Goal: Check status: Check status

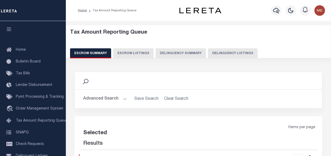
select select "100"
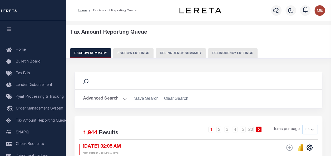
click at [175, 53] on button "Delinquency Summary" at bounding box center [180, 53] width 50 height 10
select select
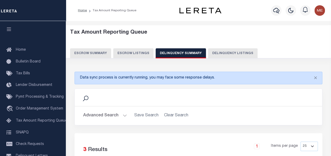
click at [119, 113] on button "Advanced Search" at bounding box center [105, 116] width 44 height 10
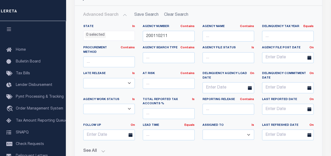
scroll to position [111, 0]
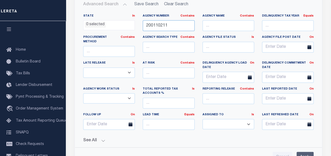
click at [174, 29] on input "200110211" at bounding box center [169, 25] width 52 height 11
click at [102, 138] on button "See All" at bounding box center [198, 140] width 230 height 5
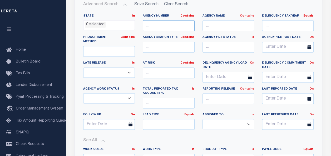
click at [161, 26] on input "text" at bounding box center [169, 25] width 52 height 11
paste input "200110211"
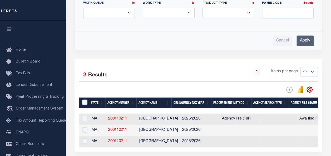
scroll to position [262, 0]
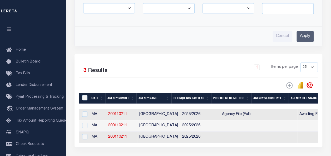
type input "200110211"
click at [309, 32] on input "Apply" at bounding box center [304, 36] width 17 height 11
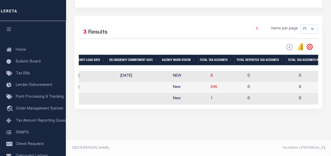
scroll to position [0, 0]
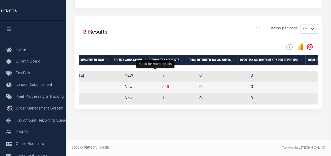
click at [162, 74] on span "8" at bounding box center [163, 76] width 2 height 4
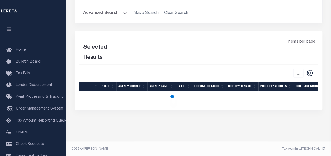
select select "100"
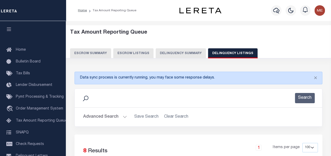
click at [167, 52] on button "Delinquency Summary" at bounding box center [180, 53] width 50 height 10
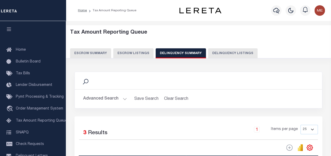
scroll to position [105, 0]
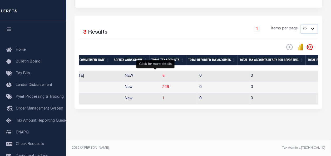
click at [162, 74] on span "8" at bounding box center [163, 76] width 2 height 4
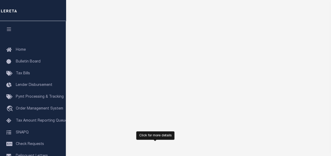
scroll to position [87, 0]
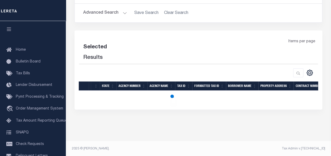
select select "100"
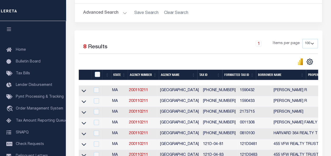
scroll to position [0, 0]
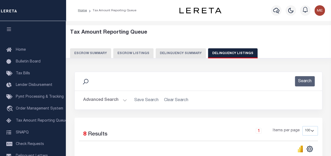
click at [169, 52] on button "Delinquency Summary" at bounding box center [180, 53] width 50 height 10
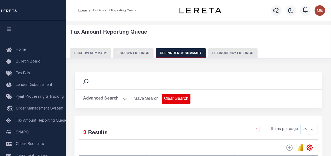
scroll to position [105, 0]
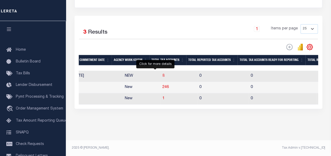
click at [162, 74] on span "8" at bounding box center [163, 76] width 2 height 4
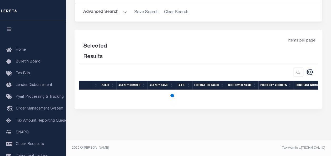
select select "100"
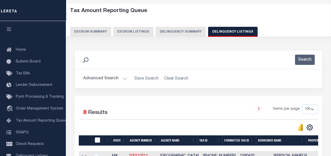
scroll to position [19, 0]
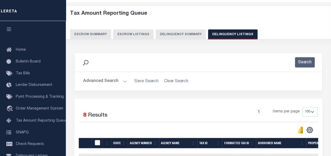
click at [165, 34] on button "Delinquency Summary" at bounding box center [180, 34] width 50 height 10
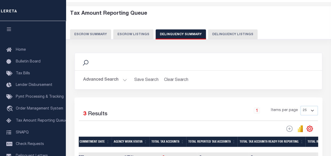
scroll to position [105, 0]
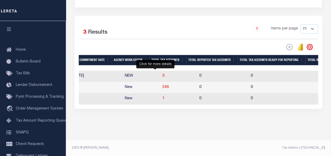
click at [162, 74] on span "8" at bounding box center [163, 76] width 2 height 4
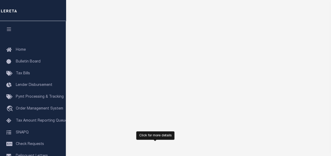
scroll to position [87, 0]
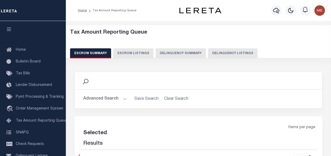
select select "100"
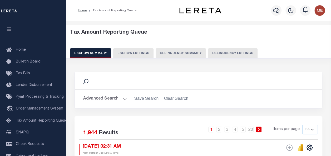
click at [165, 52] on button "Delinquency Summary" at bounding box center [180, 53] width 50 height 10
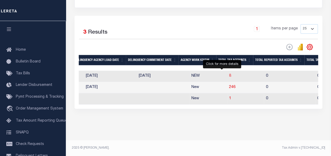
click at [229, 74] on span "8" at bounding box center [230, 76] width 2 height 4
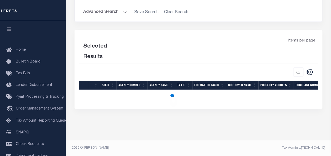
scroll to position [87, 0]
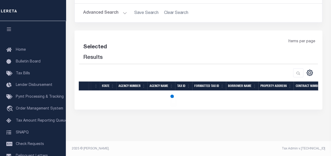
select select "100"
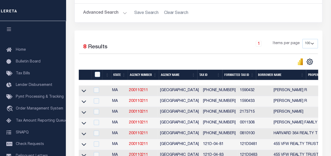
click at [313, 26] on div "Search Advanced Search Save Search Clear Search In In" at bounding box center [197, 7] width 255 height 46
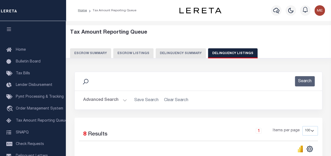
click at [177, 57] on button "Delinquency Summary" at bounding box center [180, 53] width 50 height 10
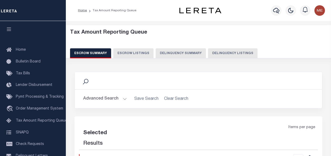
select select "100"
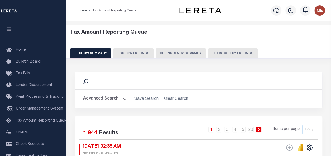
click at [173, 53] on button "Delinquency Summary" at bounding box center [180, 53] width 50 height 10
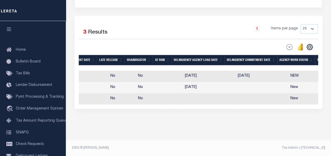
scroll to position [0, 286]
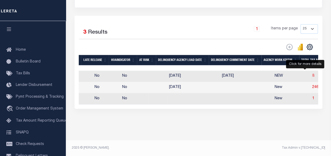
click at [312, 74] on span "8" at bounding box center [313, 76] width 2 height 4
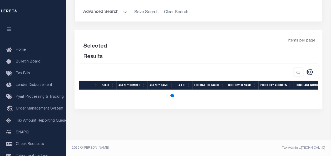
select select "100"
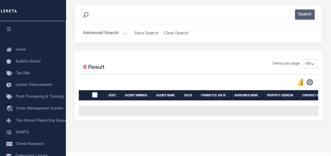
scroll to position [78, 0]
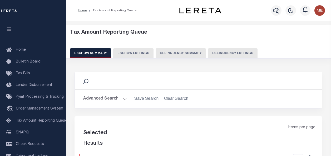
select select "100"
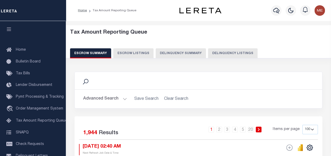
click at [192, 51] on button "Delinquency Summary" at bounding box center [180, 53] width 50 height 10
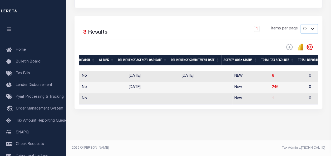
scroll to position [0, 329]
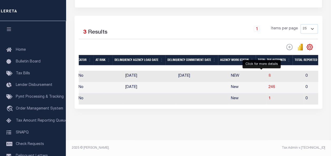
click at [268, 74] on span "8" at bounding box center [269, 76] width 2 height 4
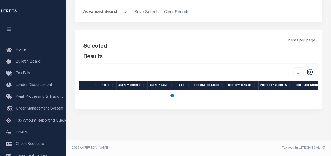
scroll to position [87, 0]
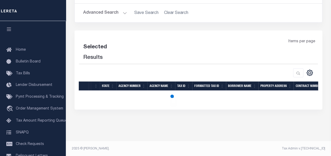
select select "100"
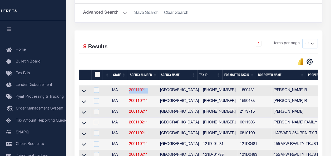
drag, startPoint x: 150, startPoint y: 92, endPoint x: 130, endPoint y: 92, distance: 19.5
click at [130, 92] on td "200110211" at bounding box center [141, 90] width 31 height 11
checkbox input "true"
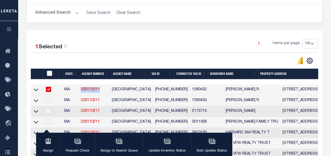
copy link "200110211"
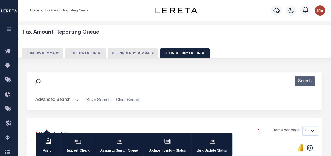
click at [126, 54] on button "Delinquency Summary" at bounding box center [133, 53] width 50 height 10
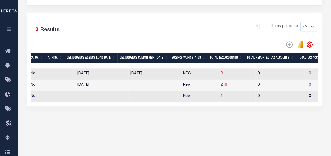
scroll to position [108, 0]
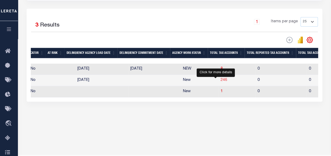
click at [220, 80] on span "246" at bounding box center [223, 80] width 6 height 4
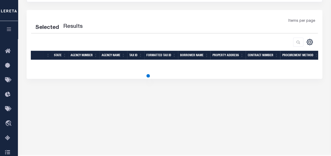
select select "100"
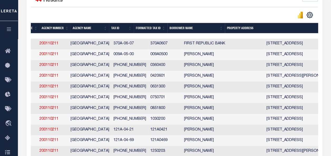
scroll to position [0, 0]
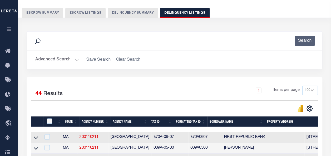
click at [139, 13] on button "Delinquency Summary" at bounding box center [133, 13] width 50 height 10
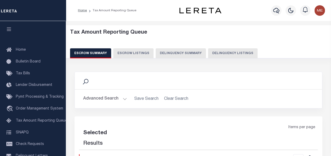
select select "100"
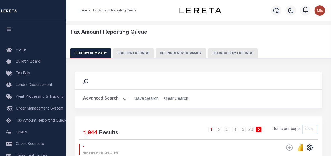
click at [181, 54] on button "Delinquency Summary" at bounding box center [180, 53] width 50 height 10
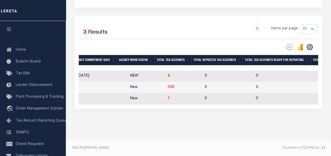
scroll to position [0, 430]
click at [165, 74] on td "8" at bounding box center [183, 76] width 37 height 11
checkbox input "true"
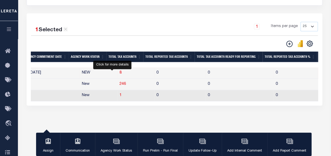
click at [119, 74] on span "8" at bounding box center [120, 73] width 2 height 4
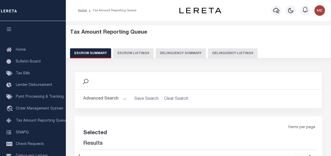
select select "100"
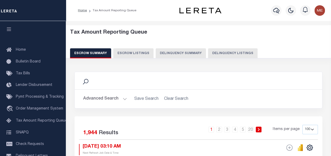
click at [191, 50] on button "Delinquency Summary" at bounding box center [180, 53] width 50 height 10
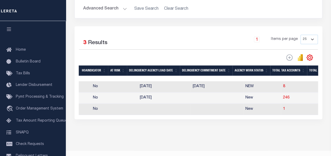
scroll to position [0, 317]
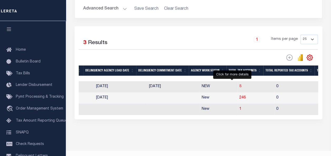
click at [239, 86] on span "8" at bounding box center [240, 87] width 2 height 4
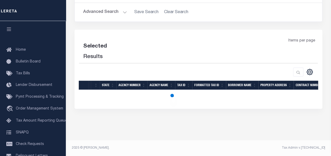
scroll to position [87, 0]
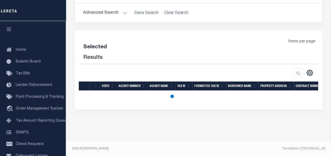
select select "100"
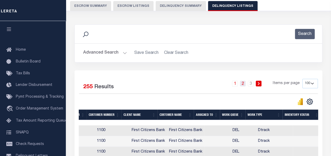
click at [245, 84] on link "2" at bounding box center [243, 84] width 6 height 6
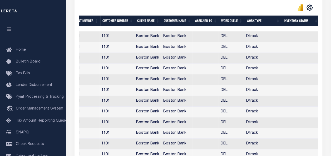
click at [274, 144] on td "Dtrack" at bounding box center [262, 144] width 37 height 11
checkbox input "true"
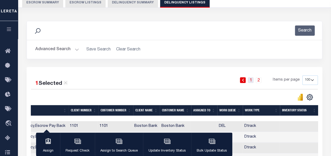
click at [252, 81] on link "1" at bounding box center [250, 80] width 6 height 6
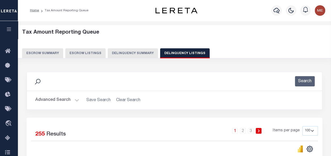
click at [138, 50] on button "Delinquency Summary" at bounding box center [133, 53] width 50 height 10
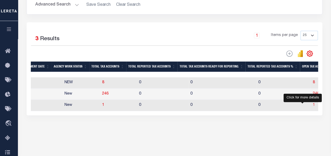
click at [312, 105] on span "1" at bounding box center [313, 105] width 2 height 4
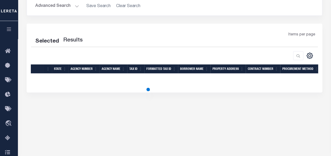
select select "100"
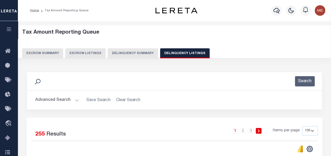
click at [135, 52] on button "Delinquency Summary" at bounding box center [133, 53] width 50 height 10
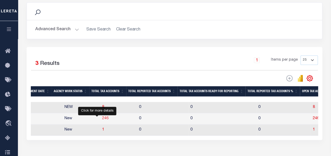
click at [102, 118] on span "246" at bounding box center [105, 119] width 6 height 4
select select "100"
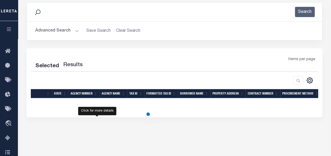
select select "100"
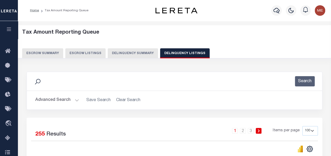
click at [120, 52] on button "Delinquency Summary" at bounding box center [133, 53] width 50 height 10
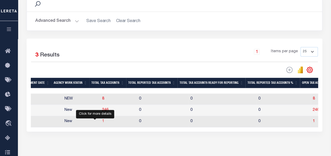
click at [102, 122] on span "1" at bounding box center [103, 122] width 2 height 4
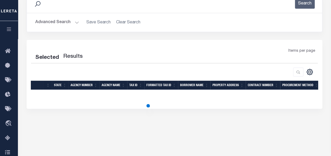
select select "100"
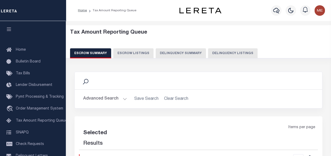
select select "100"
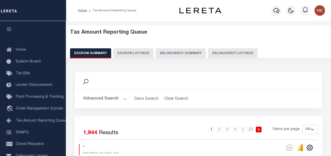
click at [177, 50] on button "Delinquency Summary" at bounding box center [180, 53] width 50 height 10
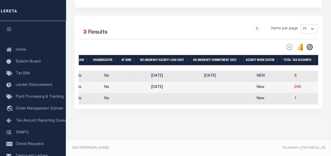
scroll to position [0, 306]
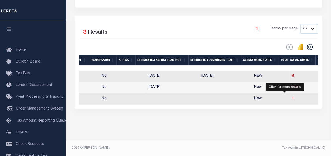
click at [291, 97] on span "1" at bounding box center [292, 99] width 2 height 4
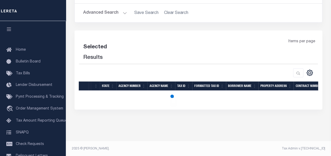
select select "100"
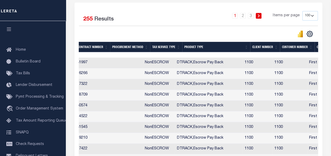
scroll to position [0, 0]
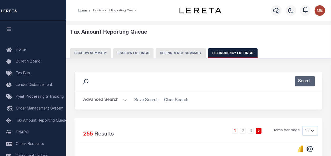
click at [183, 52] on button "Delinquency Summary" at bounding box center [180, 53] width 50 height 10
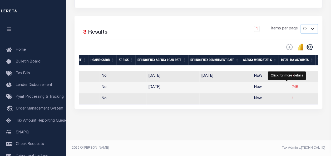
click at [291, 85] on span "246" at bounding box center [294, 87] width 6 height 4
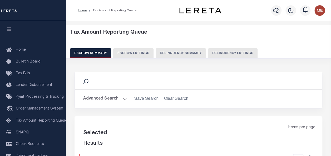
select select "100"
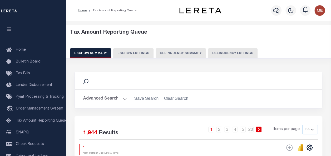
click at [183, 52] on button "Delinquency Summary" at bounding box center [180, 53] width 50 height 10
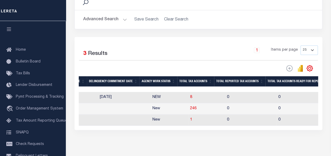
scroll to position [0, 412]
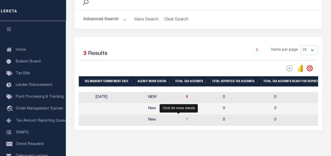
click at [186, 121] on span "1" at bounding box center [187, 120] width 2 height 4
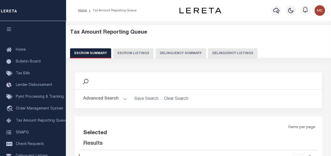
select select "100"
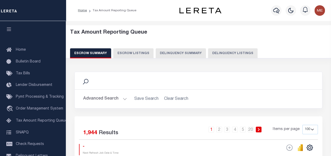
click at [164, 48] on div "Tax Amount Reporting Queue Escrow Summary Escrow Listings Delinquency Summary" at bounding box center [198, 43] width 257 height 29
click at [166, 50] on button "Delinquency Summary" at bounding box center [180, 53] width 50 height 10
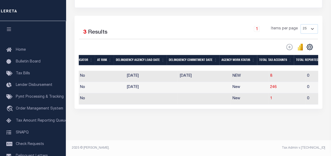
scroll to position [0, 328]
click at [270, 97] on span "1" at bounding box center [271, 99] width 2 height 4
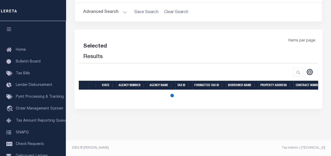
scroll to position [87, 0]
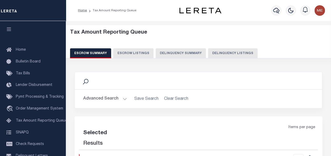
select select "100"
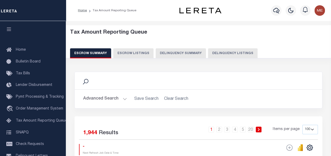
click at [178, 56] on button "Delinquency Summary" at bounding box center [180, 53] width 50 height 10
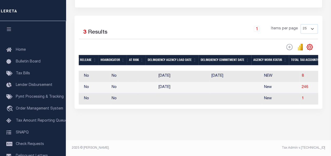
scroll to position [0, 319]
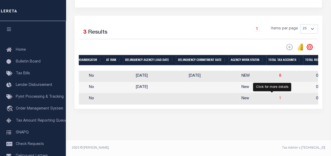
click at [279, 97] on span "1" at bounding box center [280, 99] width 2 height 4
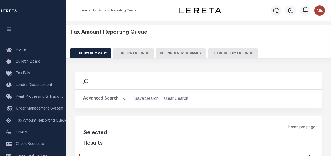
select select "100"
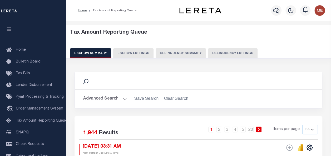
click at [168, 52] on button "Delinquency Summary" at bounding box center [180, 53] width 50 height 10
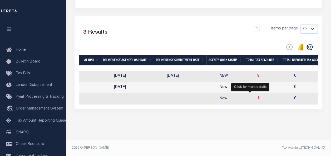
click at [257, 97] on span "1" at bounding box center [258, 99] width 2 height 4
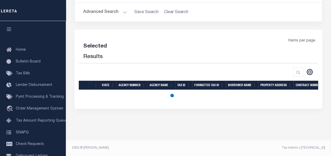
scroll to position [87, 0]
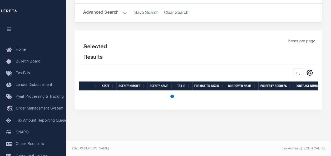
select select "100"
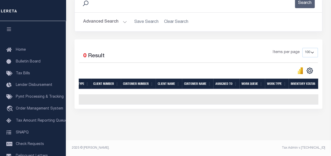
scroll to position [0, 0]
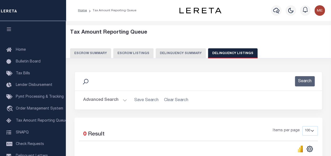
click at [179, 56] on button "Delinquency Summary" at bounding box center [180, 53] width 50 height 10
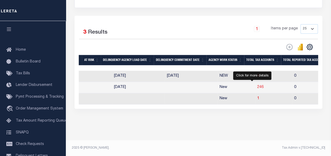
click at [257, 85] on span "246" at bounding box center [260, 87] width 6 height 4
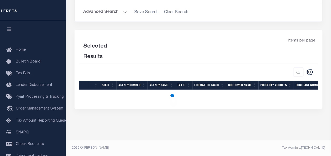
select select "100"
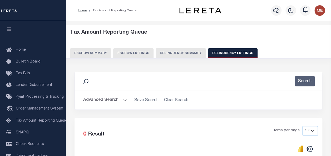
click at [174, 55] on button "Delinquency Summary" at bounding box center [180, 53] width 50 height 10
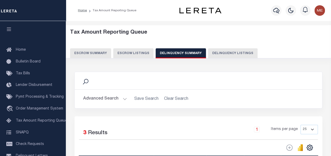
click at [197, 96] on h2 "Advanced Search Save Search Clear Search SummaryGridWrapper_dynamictable_____De…" at bounding box center [198, 99] width 239 height 10
click at [212, 102] on h2 "Advanced Search Save Search Clear Search SummaryGridWrapper_dynamictable_____De…" at bounding box center [198, 99] width 239 height 10
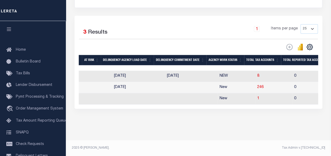
click at [255, 72] on td "8" at bounding box center [273, 76] width 37 height 11
checkbox input "true"
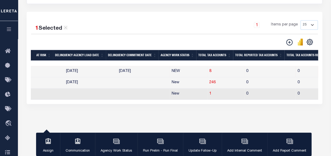
scroll to position [104, 0]
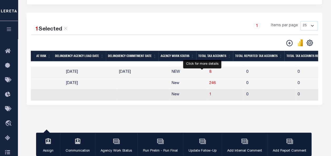
click at [209, 73] on span "8" at bounding box center [210, 72] width 2 height 4
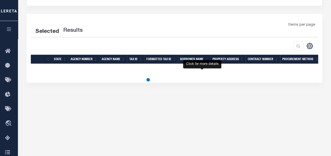
select select "100"
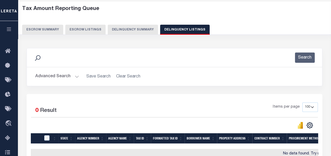
scroll to position [0, 0]
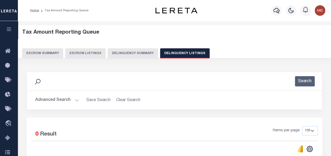
click at [132, 55] on button "Delinquency Summary" at bounding box center [133, 53] width 50 height 10
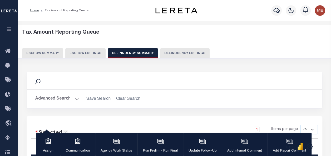
scroll to position [50, 0]
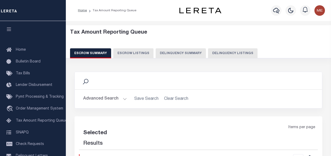
select select "100"
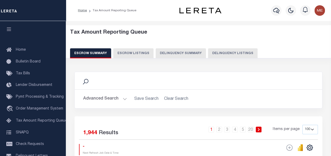
click at [186, 47] on div "Tax Amount Reporting Queue Escrow Summary Escrow Listings Delinquency Summary" at bounding box center [198, 43] width 257 height 29
click at [187, 54] on button "Delinquency Summary" at bounding box center [180, 53] width 50 height 10
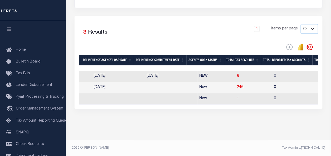
scroll to position [0, 386]
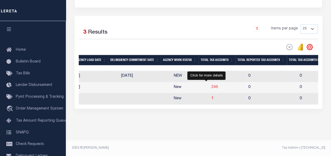
click at [211, 85] on span "246" at bounding box center [214, 87] width 6 height 4
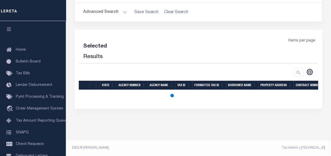
scroll to position [87, 0]
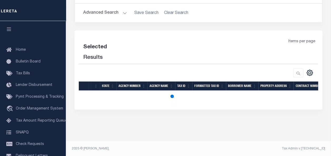
select select "100"
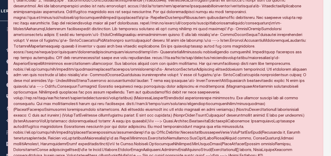
scroll to position [0, 0]
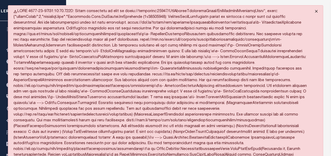
click at [315, 9] on button "Close" at bounding box center [315, 12] width 13 height 12
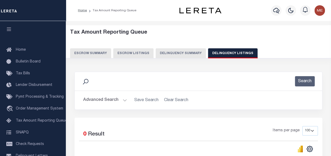
click at [161, 54] on button "Delinquency Summary" at bounding box center [180, 53] width 50 height 10
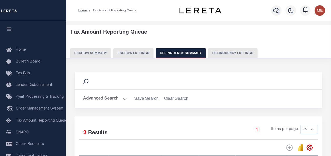
scroll to position [105, 0]
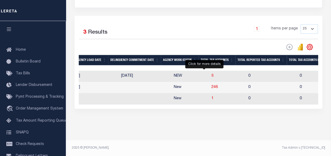
click at [211, 74] on span "8" at bounding box center [212, 76] width 2 height 4
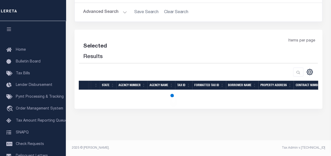
select select "100"
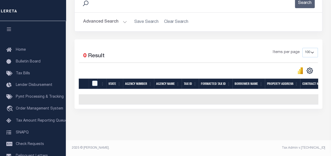
scroll to position [0, 0]
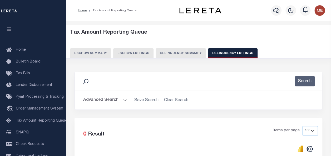
click at [171, 55] on button "Delinquency Summary" at bounding box center [180, 53] width 50 height 10
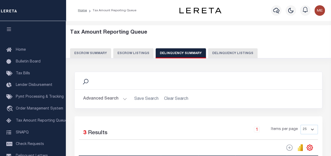
scroll to position [105, 0]
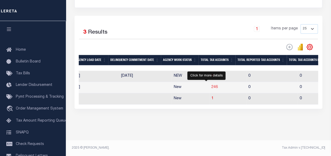
click at [211, 85] on span "246" at bounding box center [214, 87] width 6 height 4
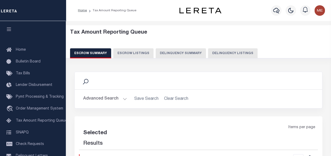
select select "100"
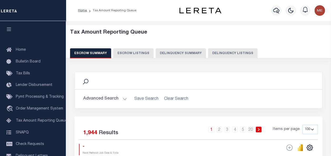
click at [180, 54] on button "Delinquency Summary" at bounding box center [180, 53] width 50 height 10
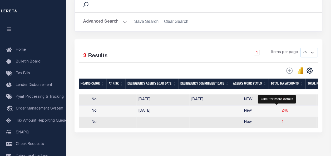
click at [281, 110] on span "246" at bounding box center [284, 111] width 6 height 4
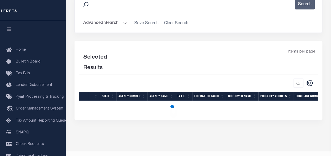
select select "100"
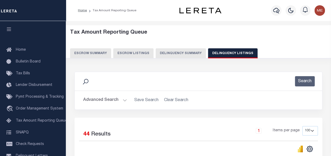
click at [186, 55] on button "Delinquency Summary" at bounding box center [180, 53] width 50 height 10
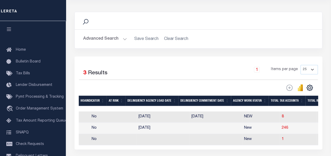
scroll to position [101, 0]
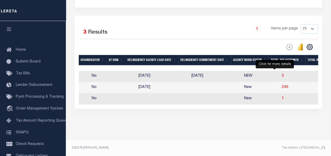
click at [281, 75] on span "8" at bounding box center [282, 76] width 2 height 4
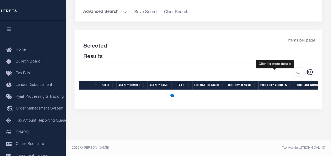
select select "100"
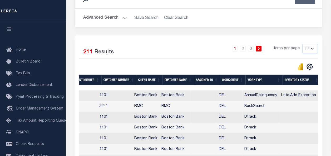
scroll to position [0, 0]
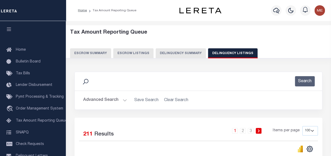
click at [195, 54] on button "Delinquency Summary" at bounding box center [180, 53] width 50 height 10
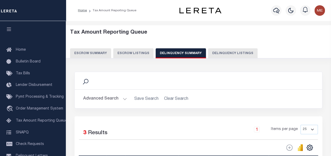
scroll to position [105, 0]
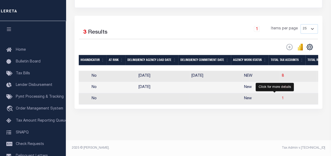
click at [281, 97] on span "1" at bounding box center [282, 99] width 2 height 4
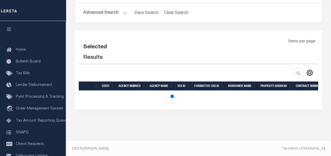
select select "100"
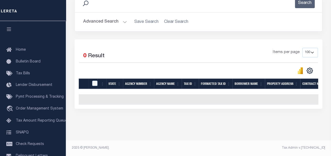
scroll to position [82, 0]
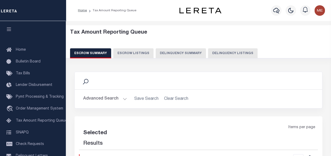
select select "100"
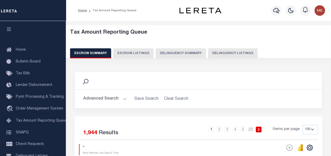
click at [169, 56] on button "Delinquency Summary" at bounding box center [180, 53] width 50 height 10
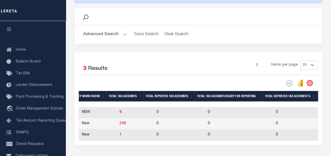
scroll to position [0, 479]
click at [119, 136] on span "1" at bounding box center [120, 135] width 2 height 4
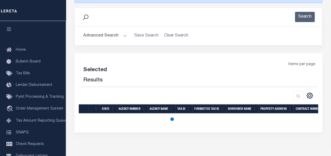
select select "100"
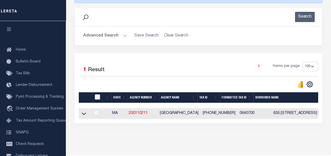
scroll to position [0, 0]
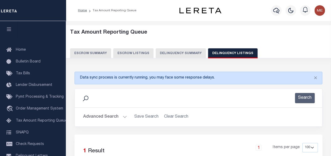
click at [171, 52] on button "Delinquency Summary" at bounding box center [180, 53] width 50 height 10
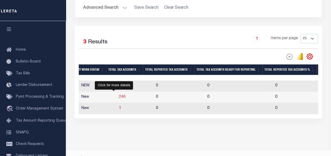
click at [119, 99] on span "246" at bounding box center [122, 97] width 6 height 4
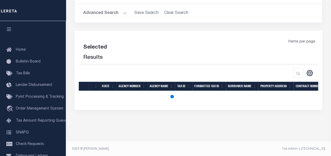
select select "100"
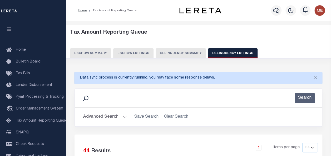
click at [167, 55] on button "Delinquency Summary" at bounding box center [180, 53] width 50 height 10
